Goal: Information Seeking & Learning: Learn about a topic

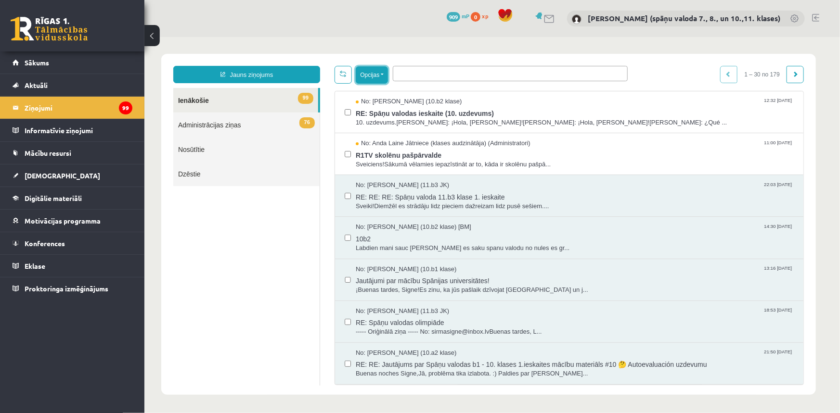
click at [386, 76] on button "Opcijas" at bounding box center [371, 74] width 32 height 17
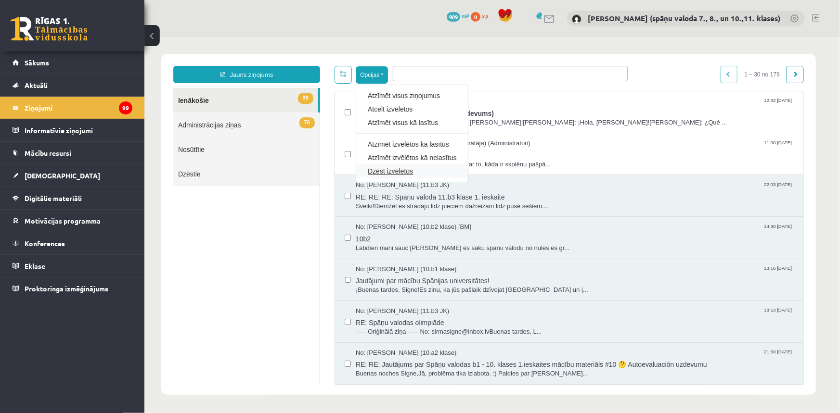
click at [398, 173] on link "Dzēst izvēlētos" at bounding box center [411, 171] width 89 height 10
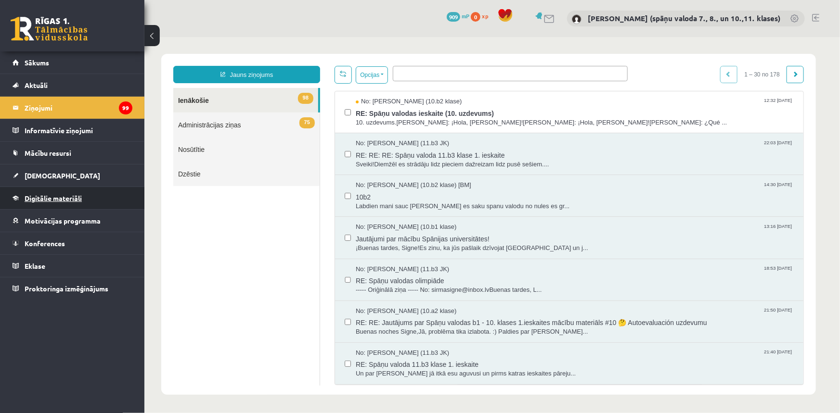
click at [70, 200] on span "Digitālie materiāli" at bounding box center [53, 198] width 57 height 9
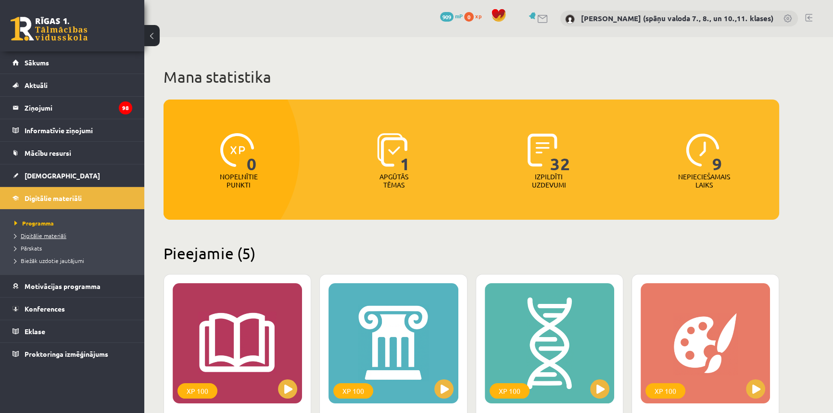
click at [54, 235] on span "Digitālie materiāli" at bounding box center [40, 236] width 52 height 8
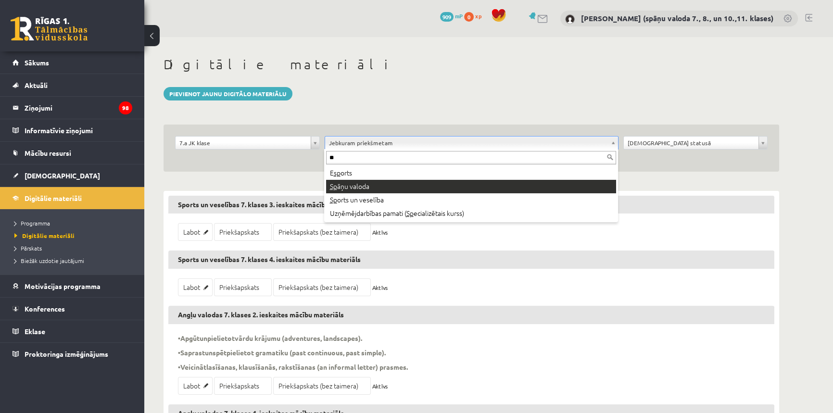
type input "**"
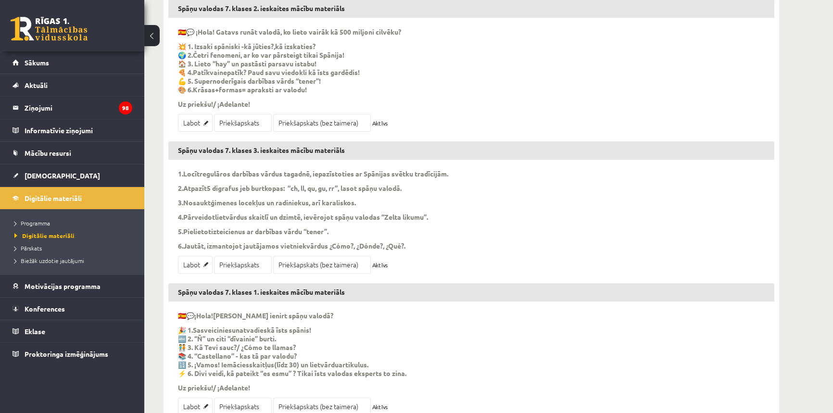
scroll to position [424, 0]
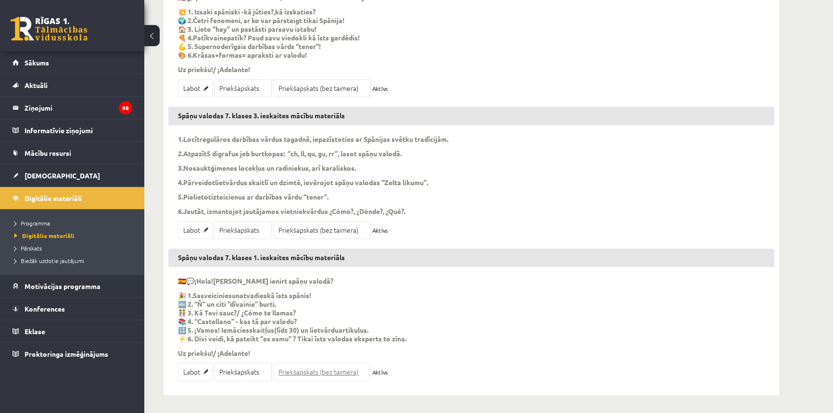
click at [292, 375] on link "Priekšapskats (bez taimera)" at bounding box center [322, 372] width 98 height 18
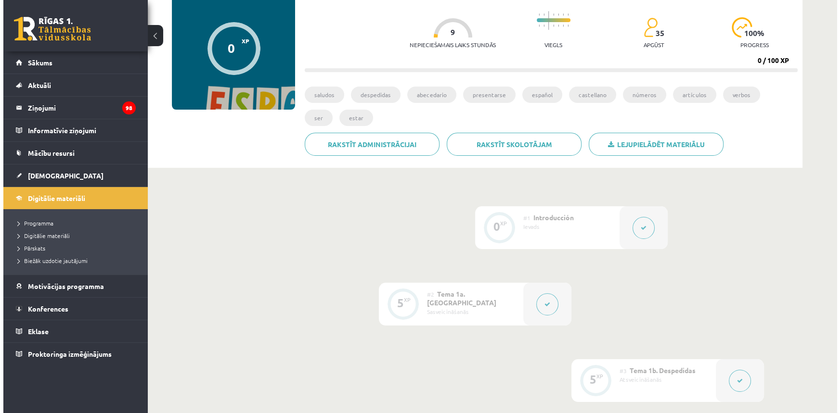
scroll to position [131, 0]
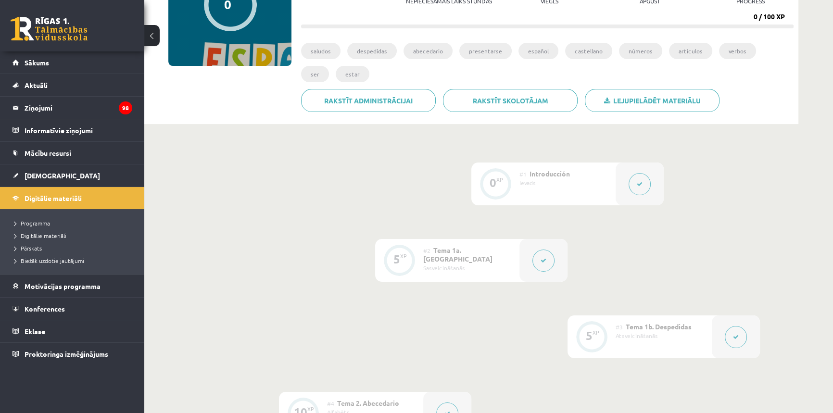
click at [743, 338] on button at bounding box center [736, 337] width 22 height 22
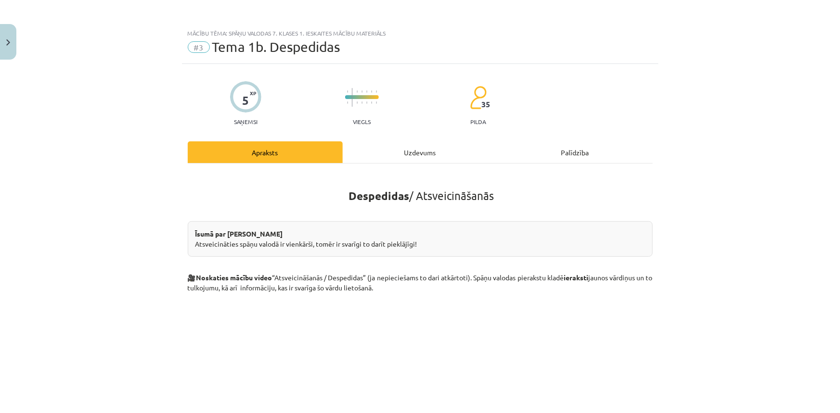
click at [414, 154] on div "Uzdevums" at bounding box center [420, 152] width 155 height 22
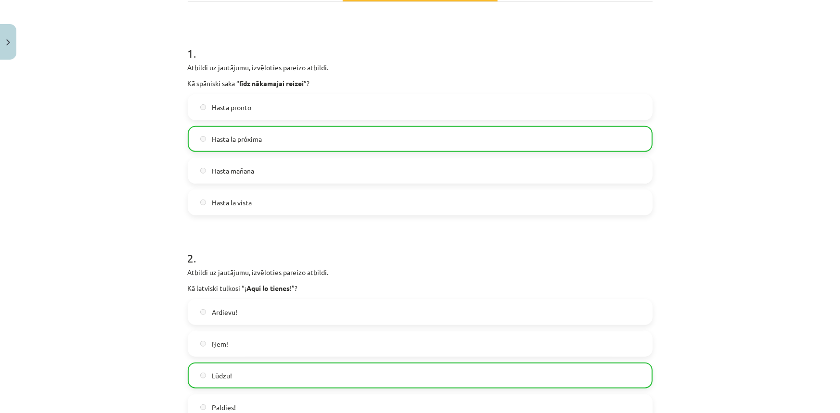
scroll to position [24, 0]
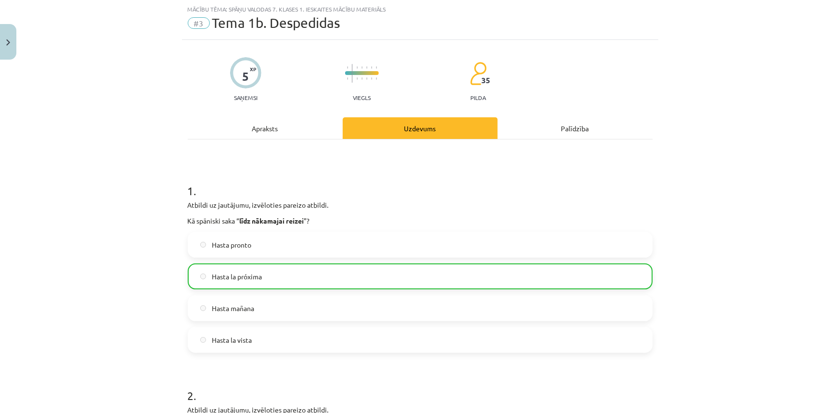
click at [265, 131] on div "Apraksts" at bounding box center [265, 128] width 155 height 22
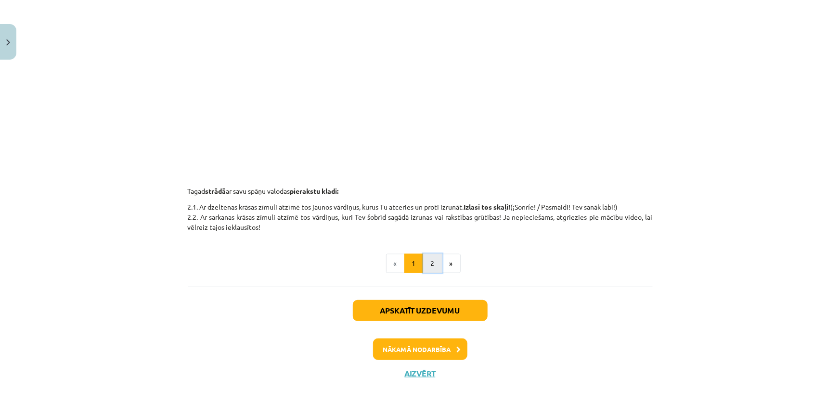
click at [432, 261] on button "2" at bounding box center [432, 263] width 19 height 19
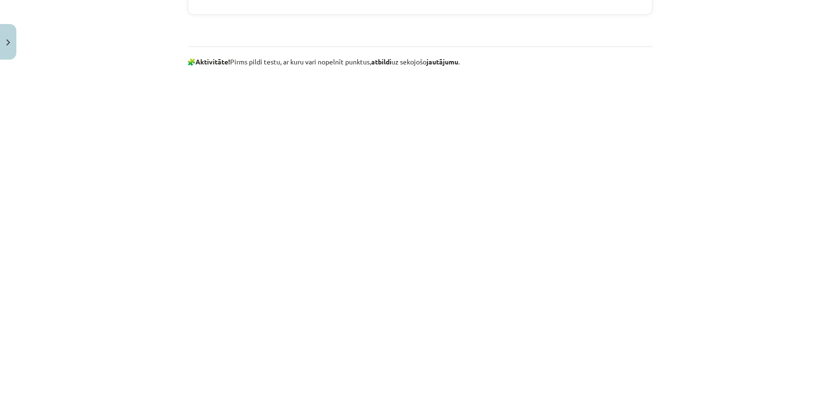
scroll to position [784, 0]
